Goal: Information Seeking & Learning: Learn about a topic

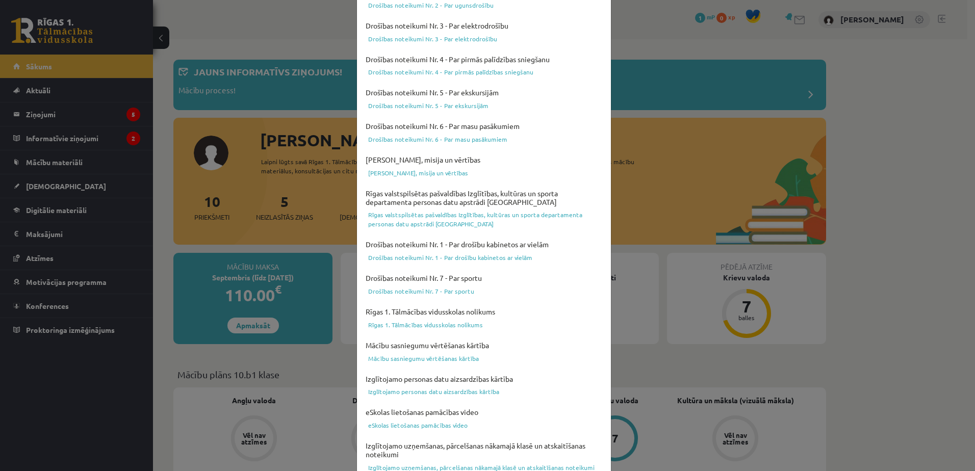
scroll to position [264, 0]
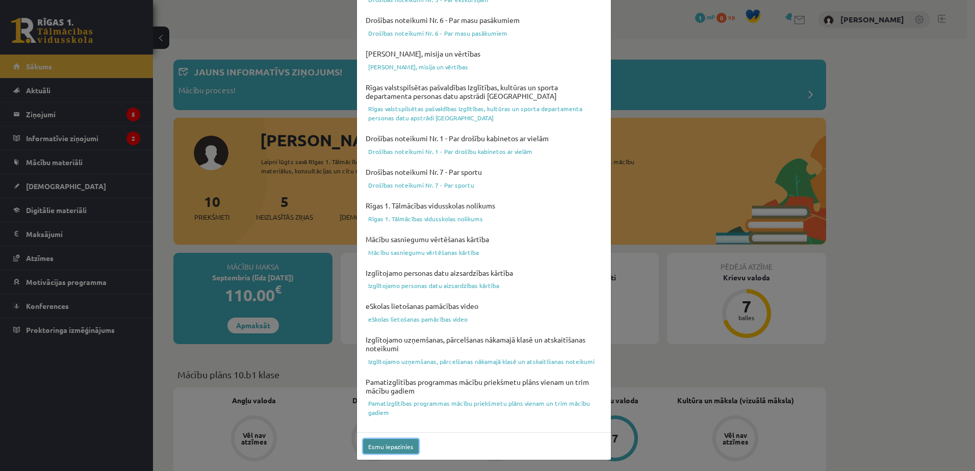
click at [380, 449] on button "Esmu iepazinies" at bounding box center [391, 446] width 56 height 15
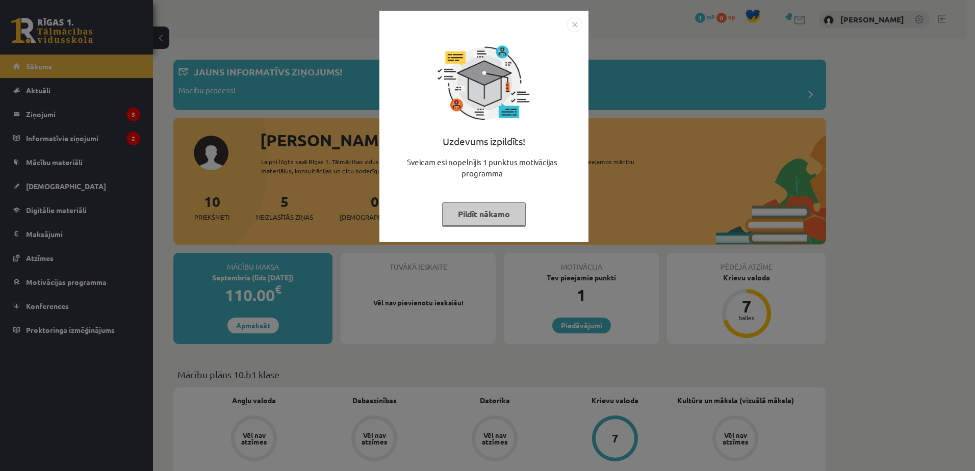
click at [511, 218] on button "Pildīt nākamo" at bounding box center [484, 213] width 84 height 23
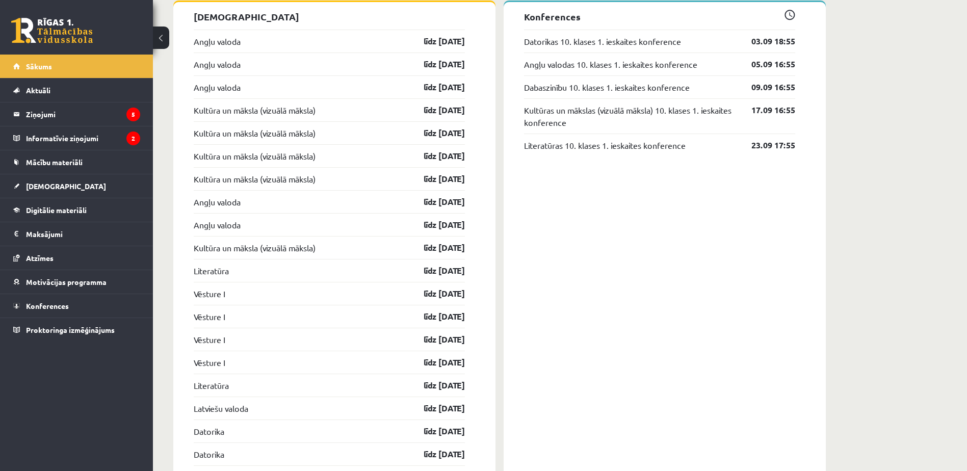
scroll to position [816, 0]
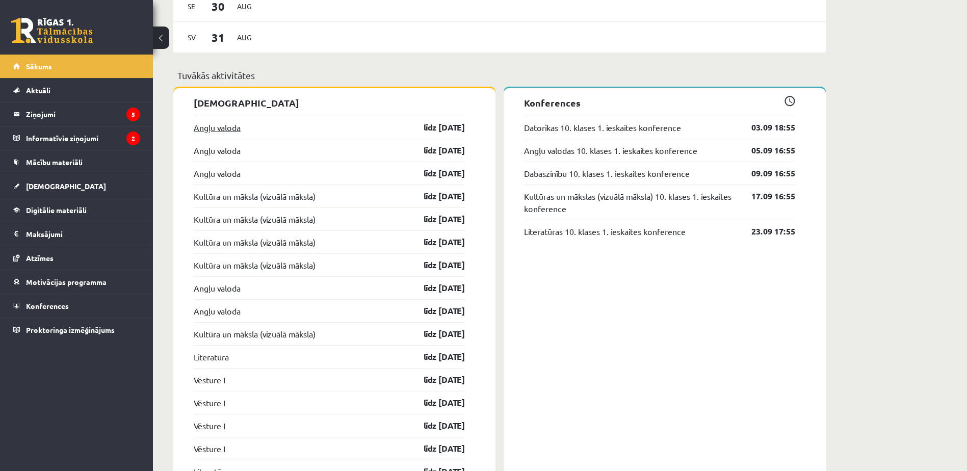
click at [215, 131] on link "Angļu valoda" at bounding box center [217, 127] width 47 height 12
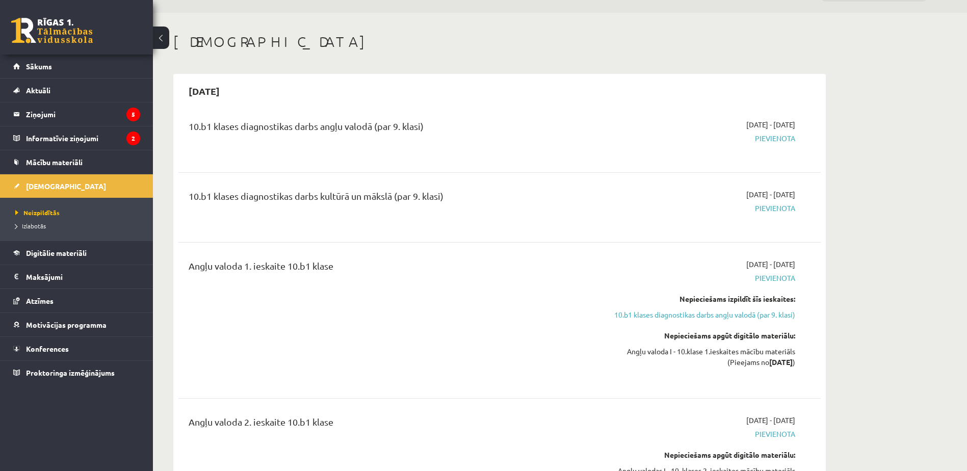
scroll to position [51, 0]
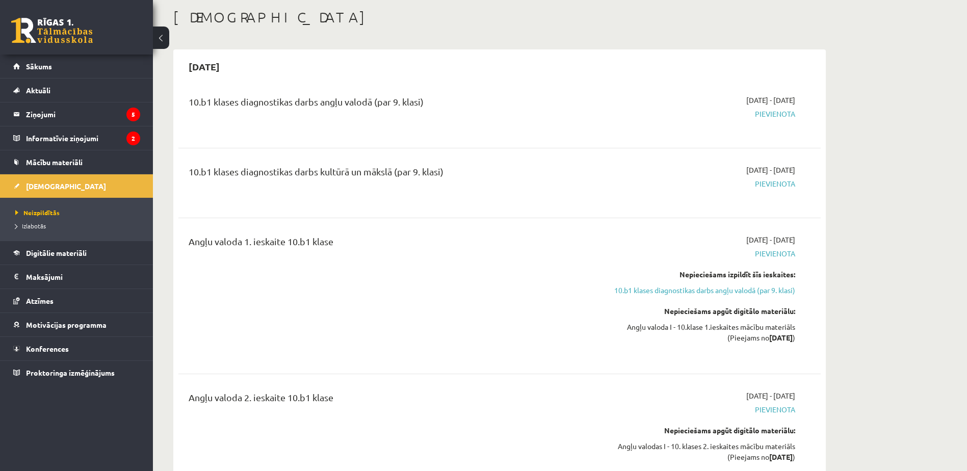
click at [530, 171] on div "10.b1 klases diagnostikas darbs kultūrā un mākslā (par 9. klasi)" at bounding box center [388, 174] width 399 height 19
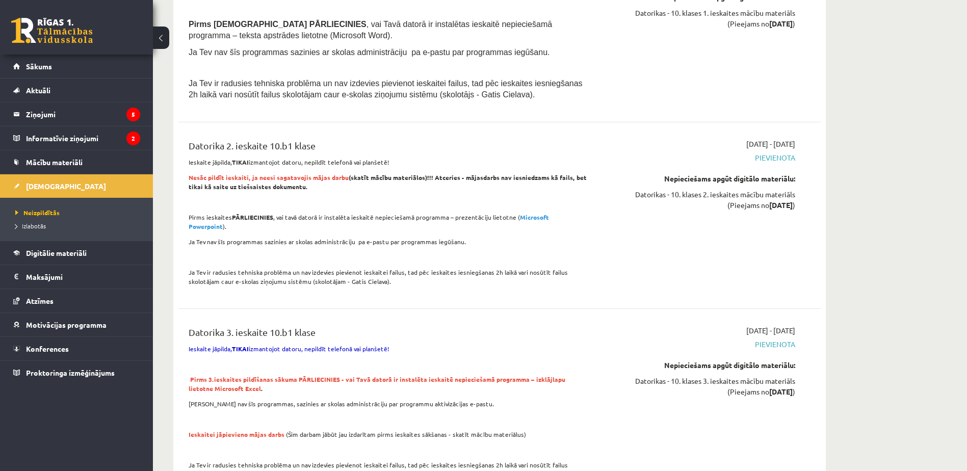
scroll to position [1887, 0]
click at [644, 265] on div "2025-10-01 - 2025-10-31 Pievienota Nepieciešams apgūt digitālo materiālu: Dator…" at bounding box center [700, 216] width 208 height 153
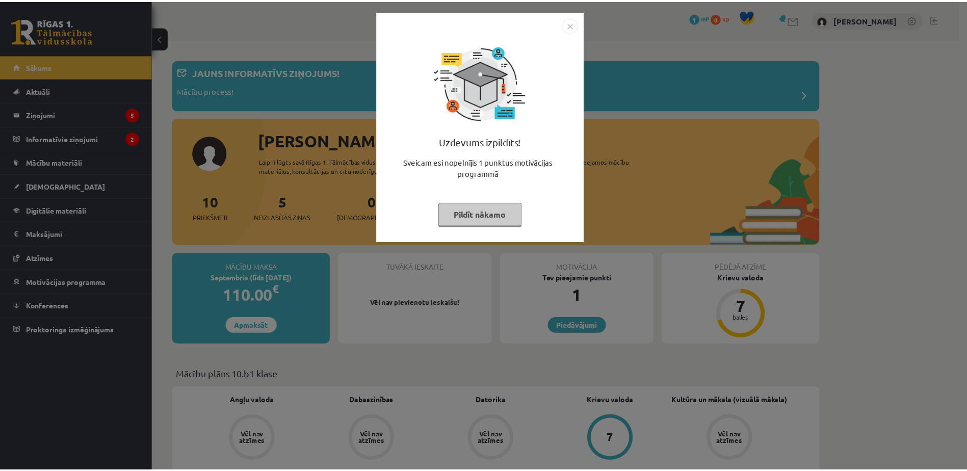
scroll to position [816, 0]
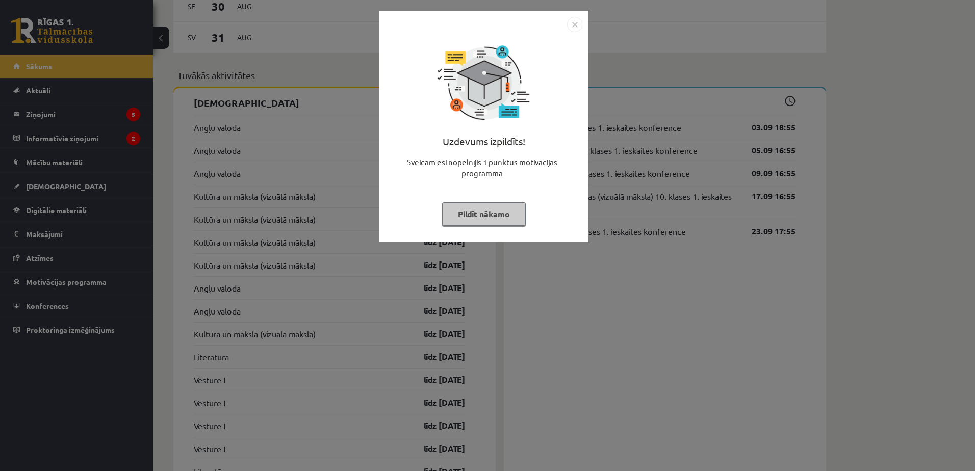
click at [578, 21] on img "Close" at bounding box center [574, 24] width 15 height 15
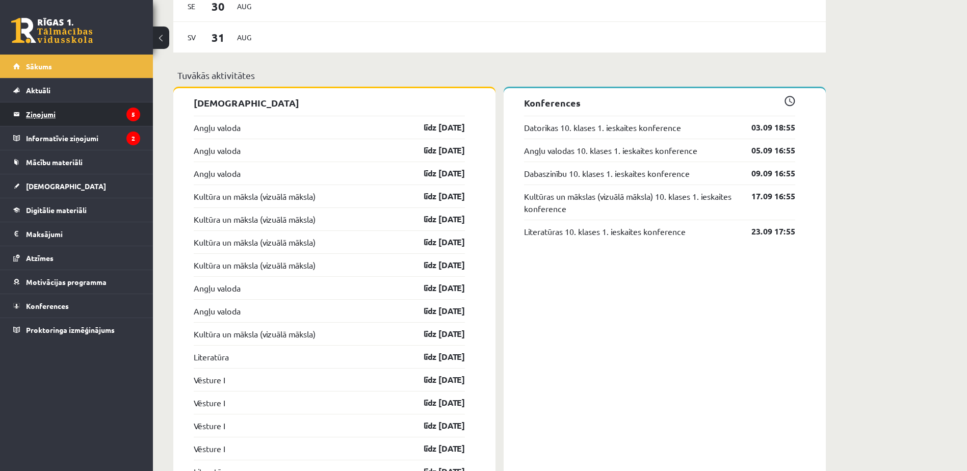
click at [111, 122] on legend "Ziņojumi 5" at bounding box center [83, 114] width 114 height 23
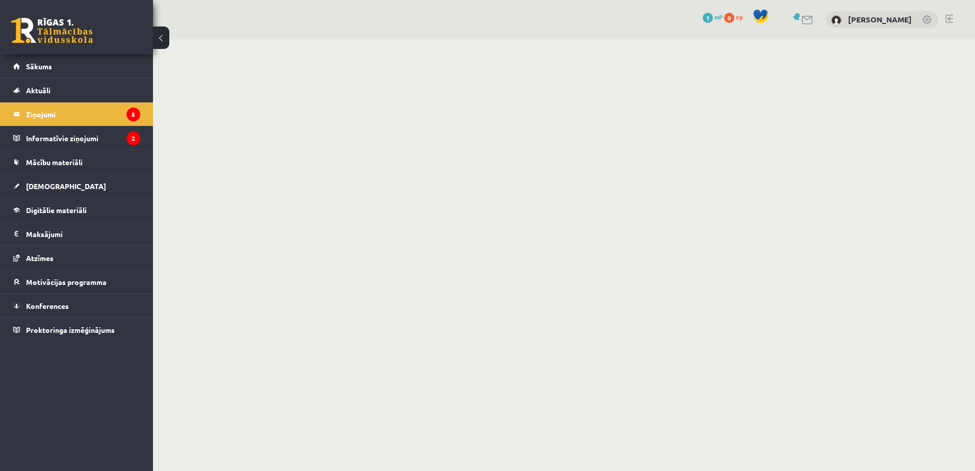
click at [164, 40] on button at bounding box center [161, 38] width 16 height 22
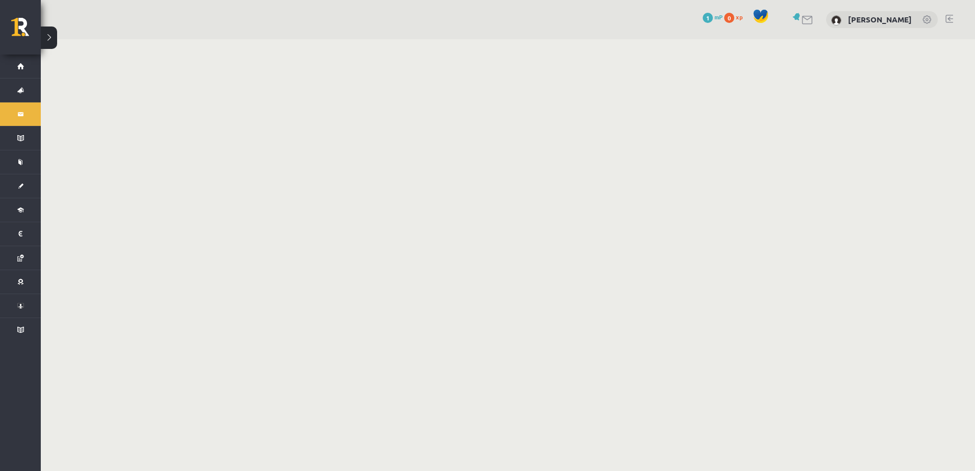
click at [814, 21] on link at bounding box center [808, 20] width 12 height 9
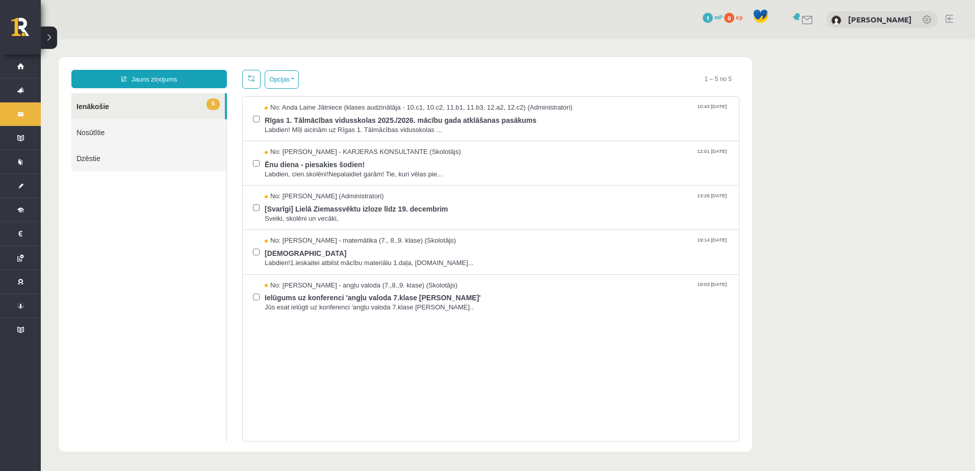
click at [181, 303] on ul "5 Ienākošie Nosūtītie Dzēstie" at bounding box center [149, 267] width 156 height 349
click at [526, 120] on span "Rīgas 1. Tālmācības vidusskolas 2025./2026. mācību gada atklāšanas pasākums" at bounding box center [497, 119] width 464 height 13
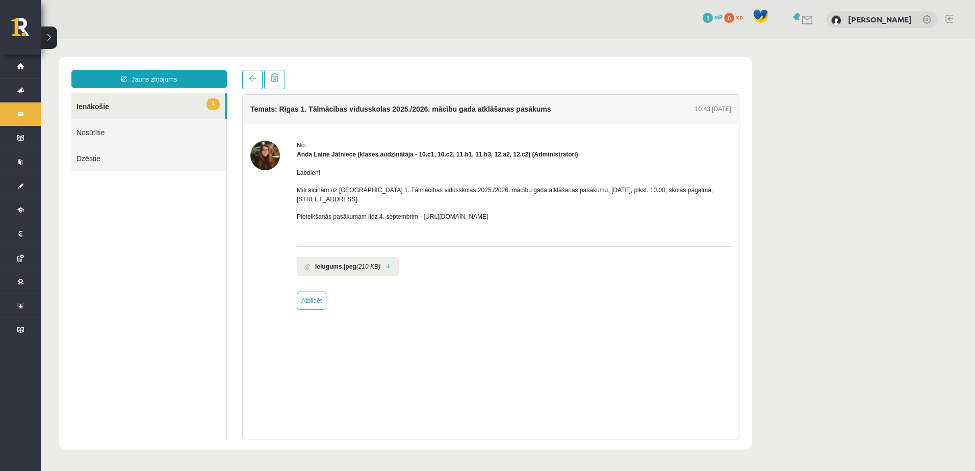
click at [506, 268] on div "Ielugums.jpeg (210 KB)" at bounding box center [514, 263] width 434 height 35
click at [251, 85] on link at bounding box center [252, 79] width 20 height 19
click at [250, 83] on link at bounding box center [252, 79] width 20 height 19
click at [247, 126] on div "No: Anda Laine Jātniece (klases audzinātāja - 10.c1, 10.c2, 11.b1, 11.b3, 12.a2…" at bounding box center [491, 225] width 496 height 204
click at [254, 78] on span at bounding box center [252, 78] width 7 height 7
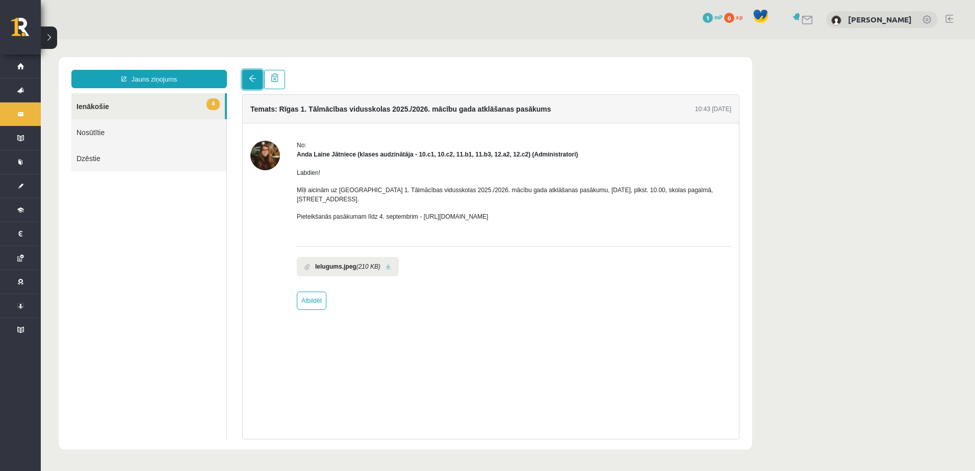
click at [254, 78] on span at bounding box center [252, 78] width 7 height 7
click at [438, 70] on div at bounding box center [490, 79] width 497 height 19
click at [814, 16] on link at bounding box center [808, 20] width 12 height 9
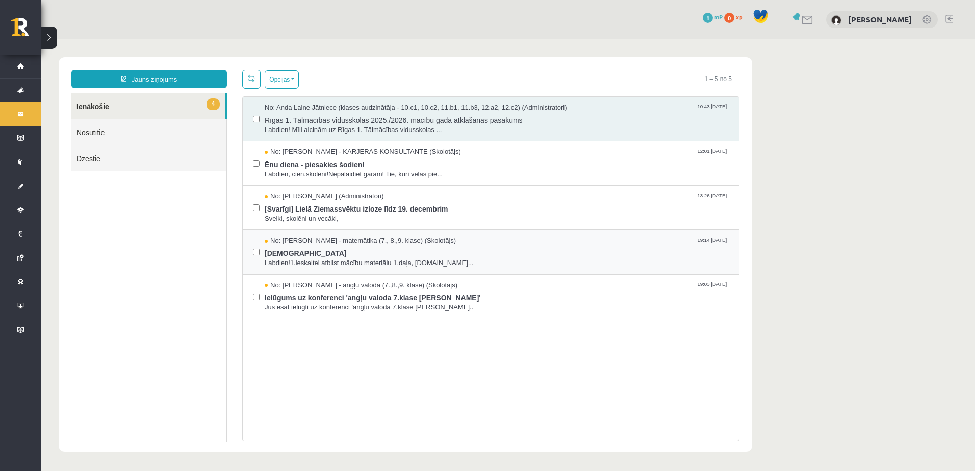
click at [260, 249] on div "No: Irēna Roze - matemātika (7., 8.,9. klase) (Skolotājs) 19:14 08/11/2022 Iesk…" at bounding box center [491, 252] width 476 height 32
click at [305, 66] on div "Jauns ziņojums 4 Ienākošie Nosūtītie Dzēstie * ********* ********* ******* Opci…" at bounding box center [406, 254] width 694 height 395
click at [298, 76] on button "Opcijas" at bounding box center [282, 79] width 34 height 18
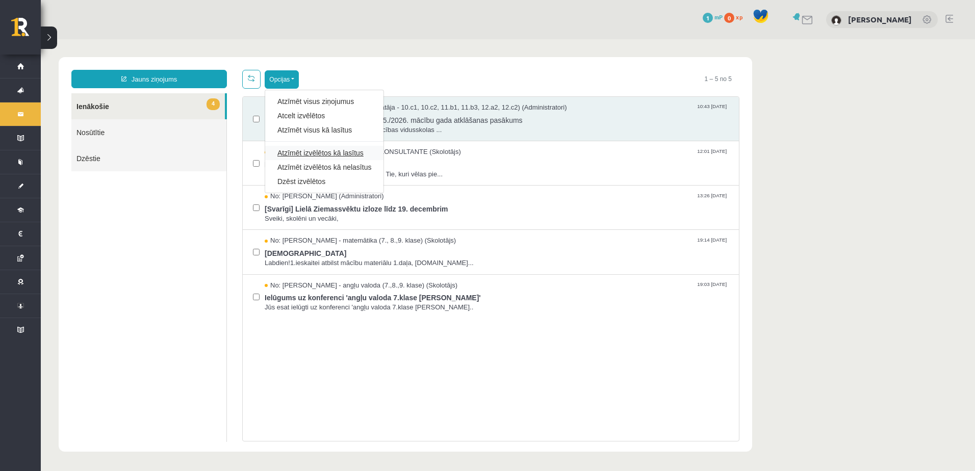
click at [356, 154] on link "Atzīmēt izvēlētos kā lasītus" at bounding box center [324, 153] width 94 height 10
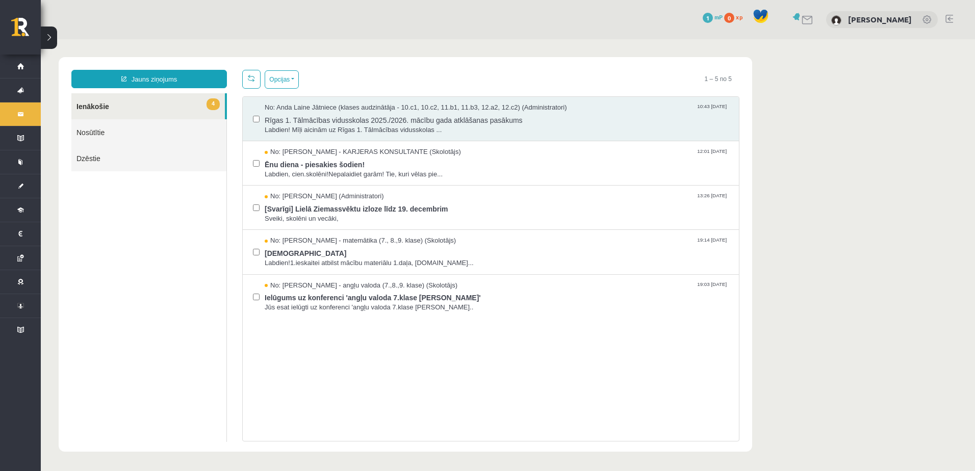
click at [367, 65] on div "Jauns ziņojums 4 Ienākošie Nosūtītie Dzēstie * ********* ********* ******* Opci…" at bounding box center [406, 254] width 694 height 395
click at [925, 20] on link at bounding box center [928, 20] width 10 height 10
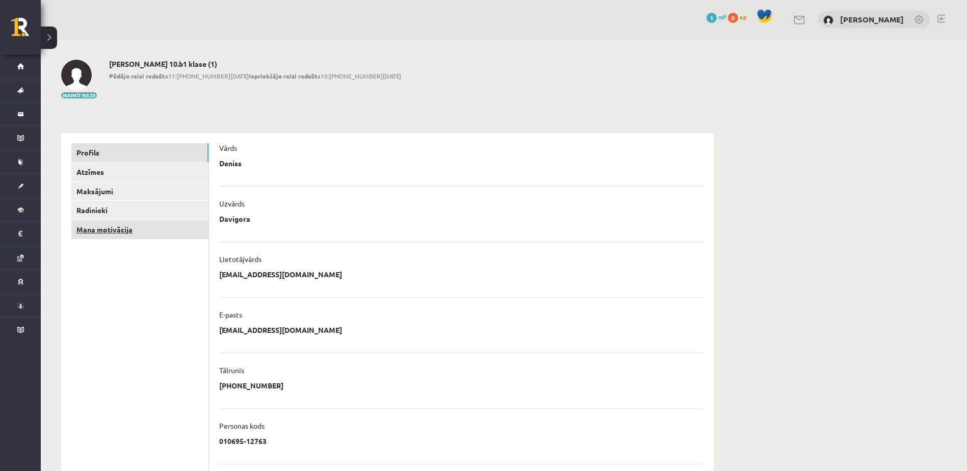
click at [132, 225] on link "Mana motivācija" at bounding box center [139, 229] width 137 height 19
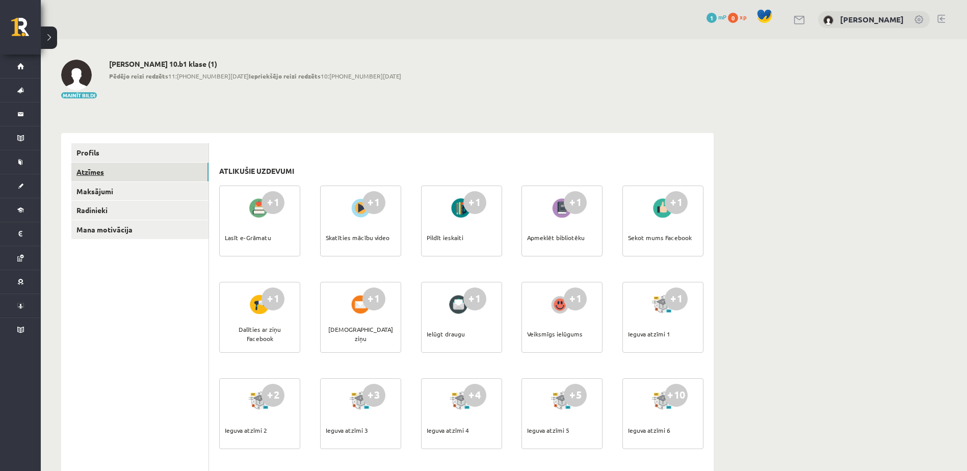
click at [103, 170] on link "Atzīmes" at bounding box center [139, 172] width 137 height 19
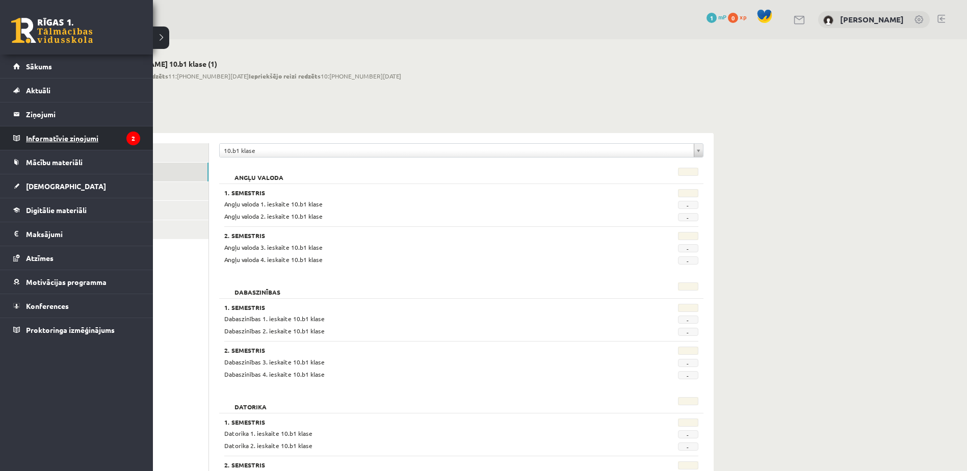
click at [96, 140] on legend "Informatīvie ziņojumi 2" at bounding box center [83, 137] width 114 height 23
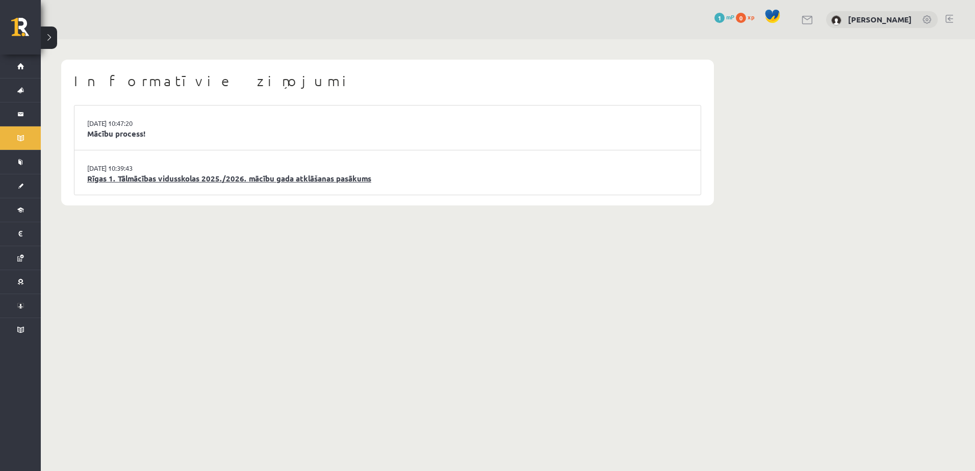
click at [100, 184] on link "Rīgas 1. Tālmācības vidusskolas 2025./2026. mācību gada atklāšanas pasākums" at bounding box center [387, 179] width 601 height 12
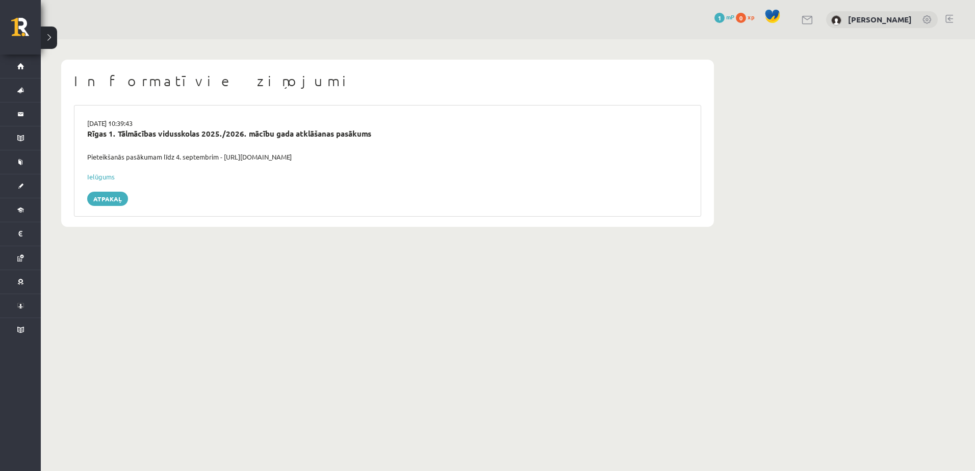
click at [129, 70] on div "Informatīvie ziņojumi [DATE] 10:39:43 Rīgas 1. Tālmācības vidusskolas 2025./202…" at bounding box center [387, 143] width 653 height 167
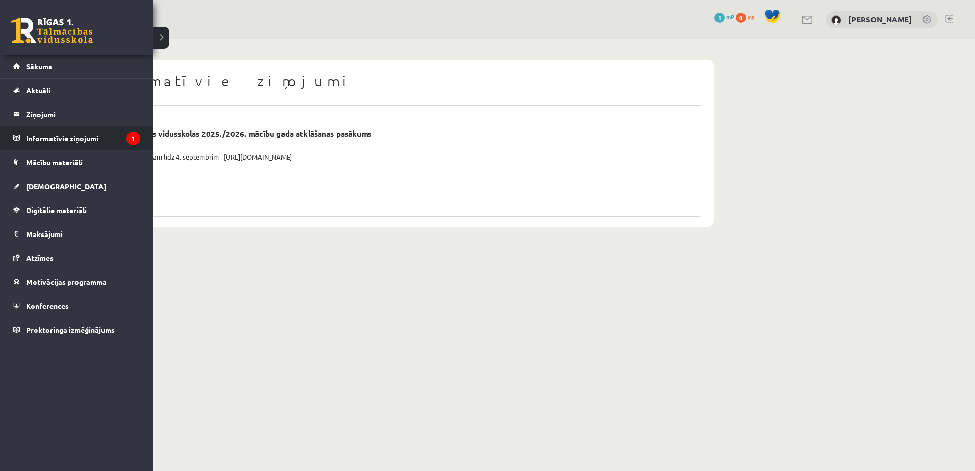
click at [44, 137] on legend "Informatīvie ziņojumi 1" at bounding box center [83, 137] width 114 height 23
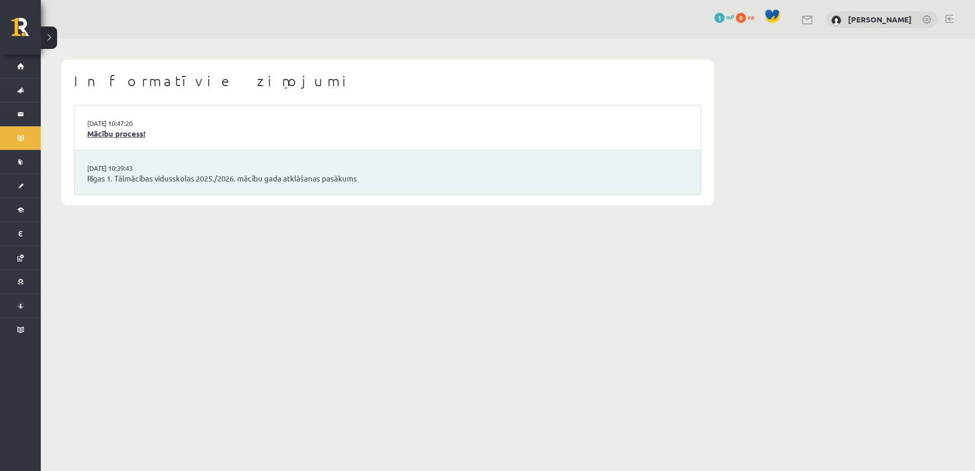
click at [106, 135] on link "Mācību process!" at bounding box center [387, 134] width 601 height 12
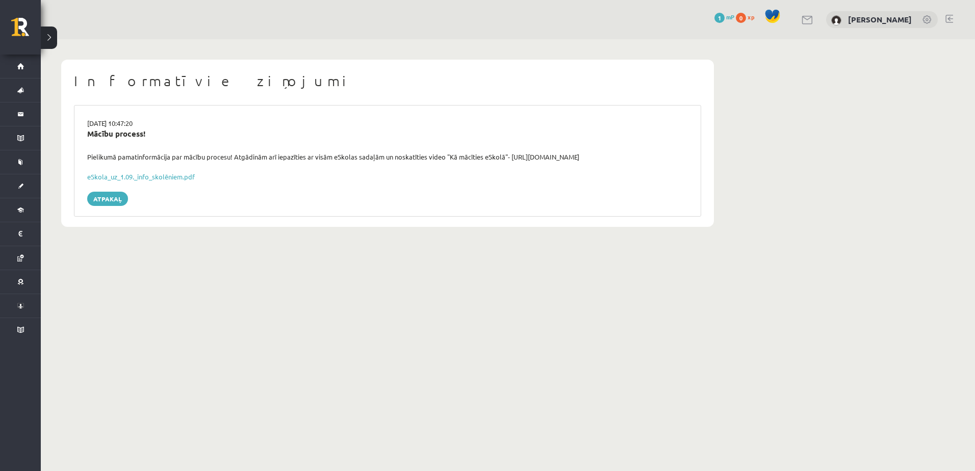
click at [278, 306] on body "0 Dāvanas 1 mP 0 xp [PERSON_NAME] Sākums Aktuāli Kā mācīties eSKOLĀ Kontakti No…" at bounding box center [487, 235] width 975 height 471
click at [160, 177] on link "eSkola_uz_1.09._info_skolēniem.pdf" at bounding box center [141, 176] width 108 height 9
click at [595, 276] on body "0 Dāvanas 1 mP 0 xp Deniss Davigora Sākums Aktuāli Kā mācīties eSKOLĀ Kontakti …" at bounding box center [487, 235] width 975 height 471
click at [319, 227] on div "Informatīvie ziņojumi 27.08.2025 10:47:20 Mācību process! Pielikumā pamatinform…" at bounding box center [388, 143] width 694 height 208
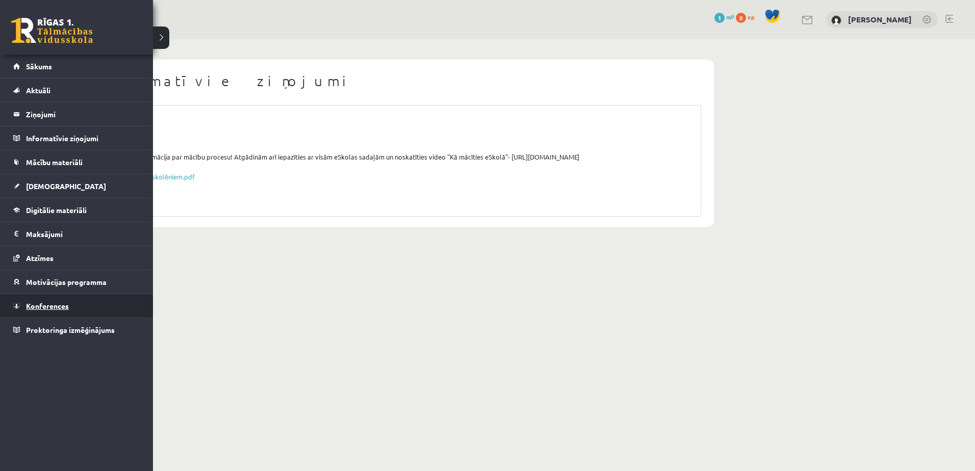
click at [35, 304] on span "Konferences" at bounding box center [47, 305] width 43 height 9
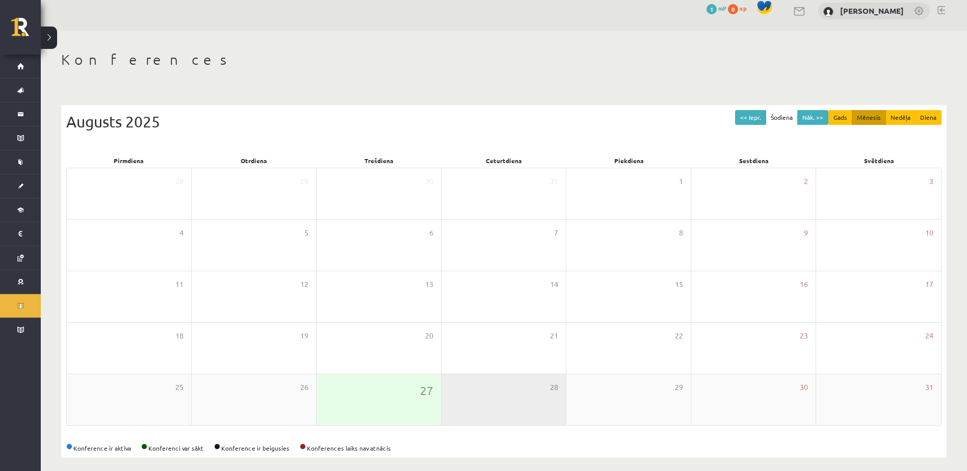
scroll to position [16, 0]
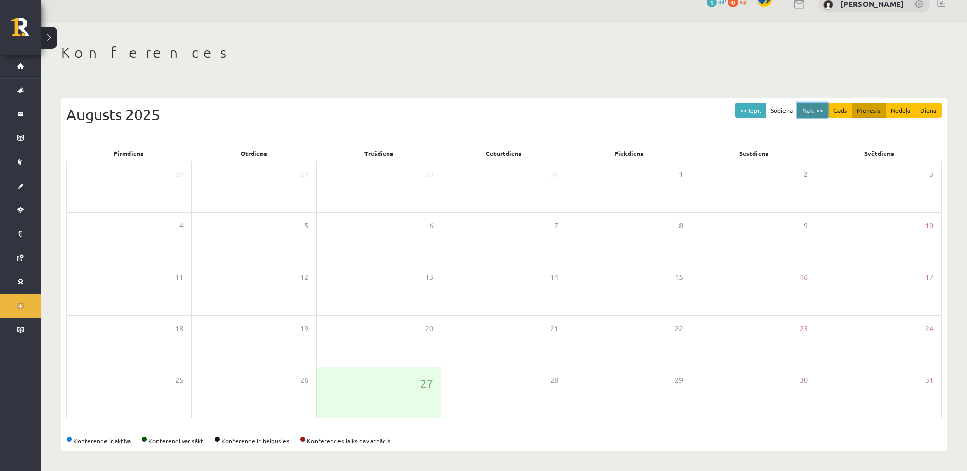
click at [818, 112] on button "Nāk. >>" at bounding box center [813, 110] width 31 height 15
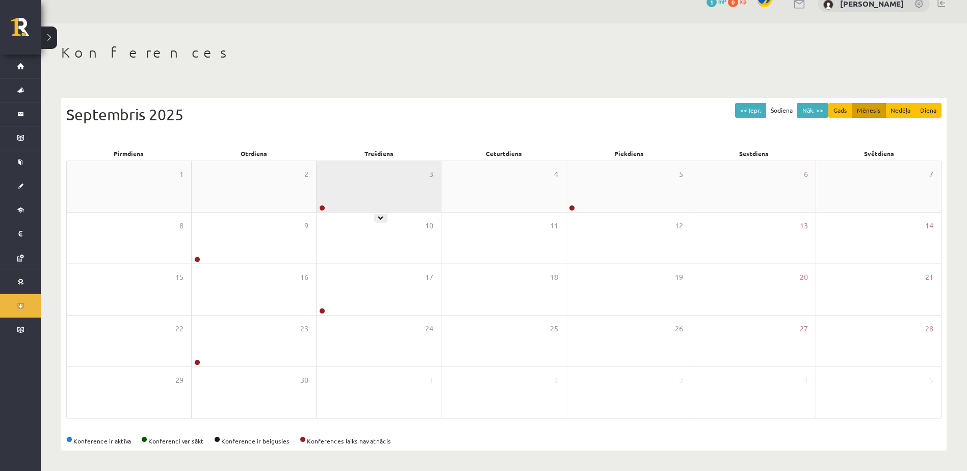
click at [325, 208] on div at bounding box center [322, 208] width 10 height 7
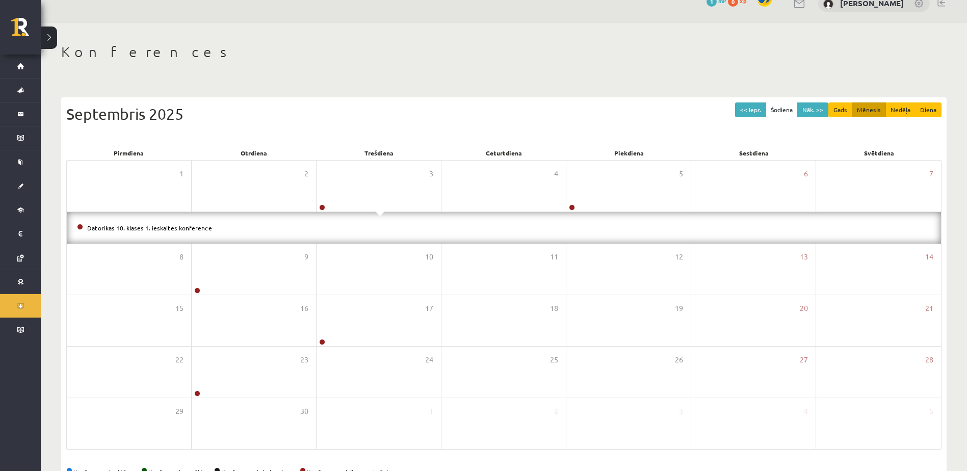
click at [131, 231] on li "Datorikas 10. klases 1. ieskaites konference" at bounding box center [504, 227] width 854 height 11
click at [131, 229] on link "Datorikas 10. klases 1. ieskaites konference" at bounding box center [149, 228] width 125 height 8
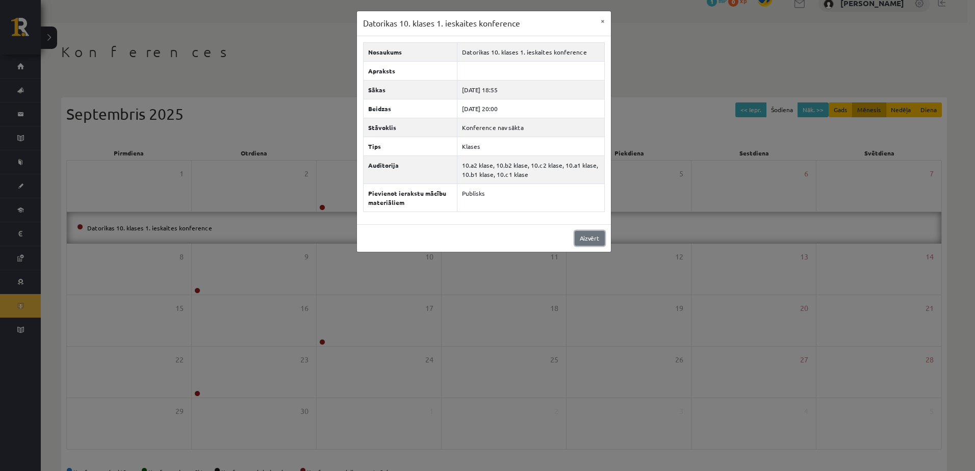
click at [591, 237] on link "Aizvērt" at bounding box center [590, 238] width 30 height 15
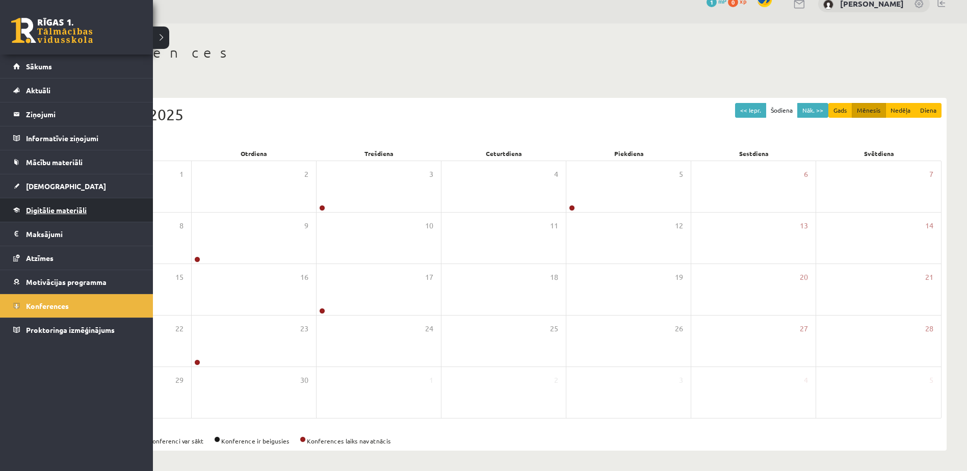
click at [117, 210] on link "Digitālie materiāli" at bounding box center [76, 209] width 127 height 23
